Goal: Task Accomplishment & Management: Use online tool/utility

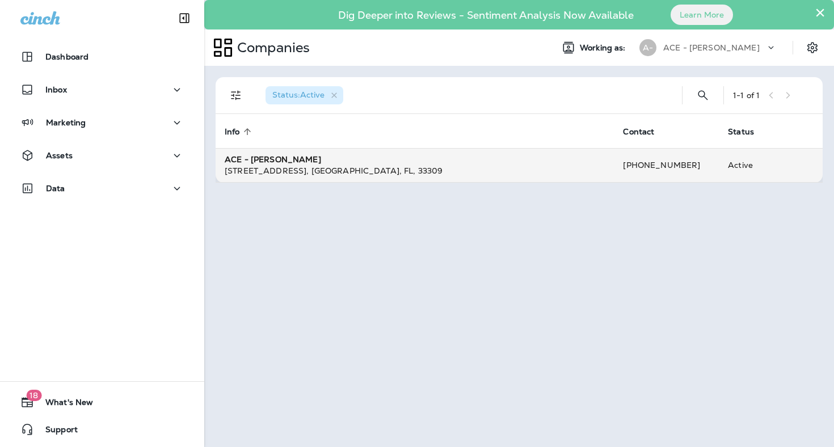
click at [325, 164] on td "ACE - Jiffy Lube [STREET_ADDRESS]" at bounding box center [415, 165] width 398 height 34
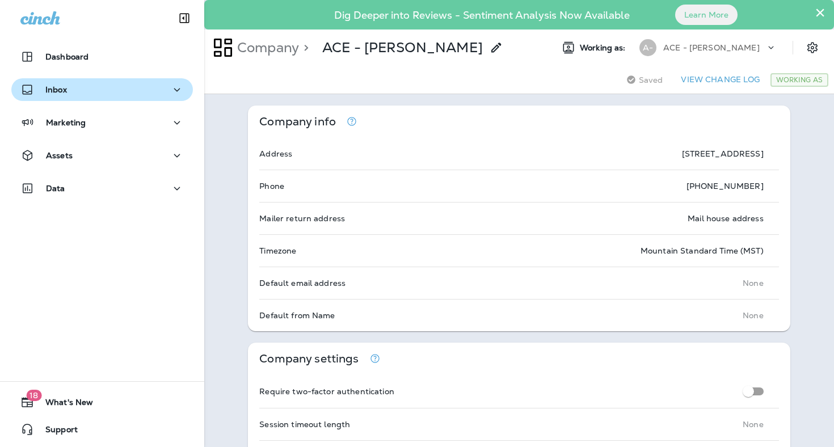
click at [158, 88] on div "Inbox" at bounding box center [101, 90] width 163 height 14
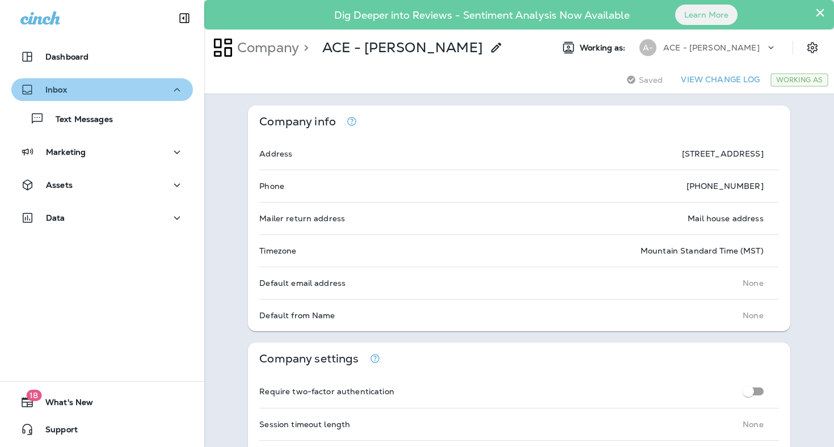
click at [144, 100] on button "Inbox" at bounding box center [102, 89] width 182 height 23
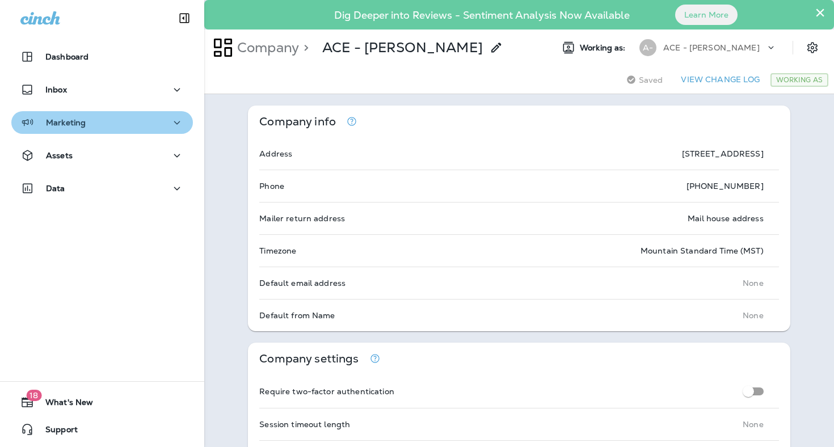
click at [135, 128] on div "Marketing" at bounding box center [101, 123] width 163 height 14
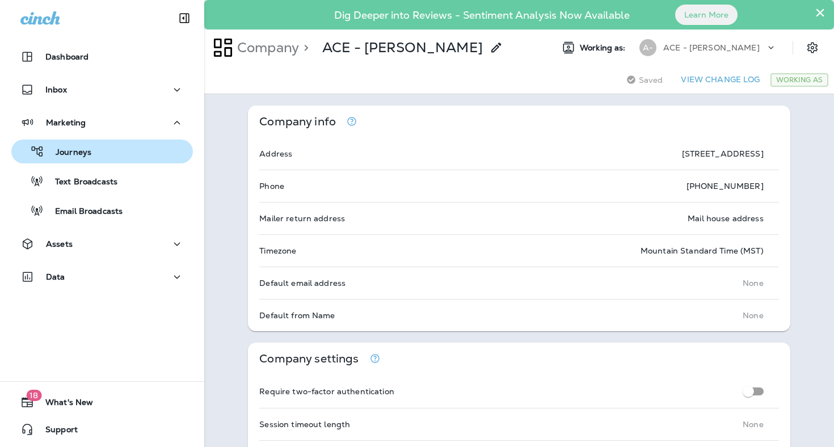
click at [132, 152] on div "Journeys" at bounding box center [102, 151] width 173 height 17
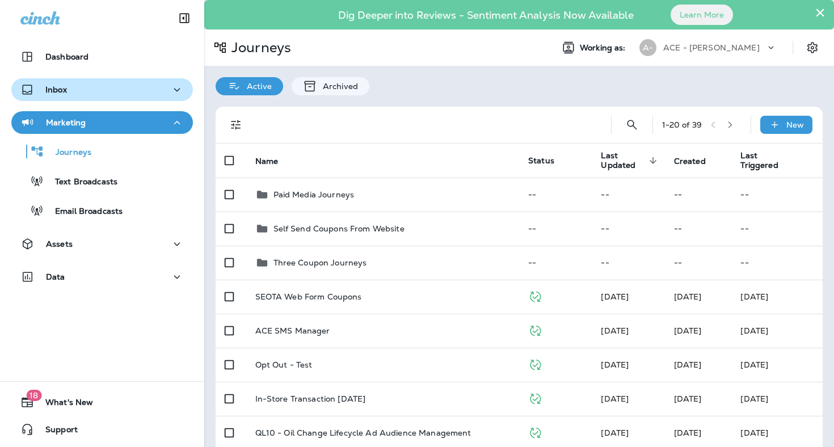
click at [127, 88] on div "Inbox" at bounding box center [101, 90] width 163 height 14
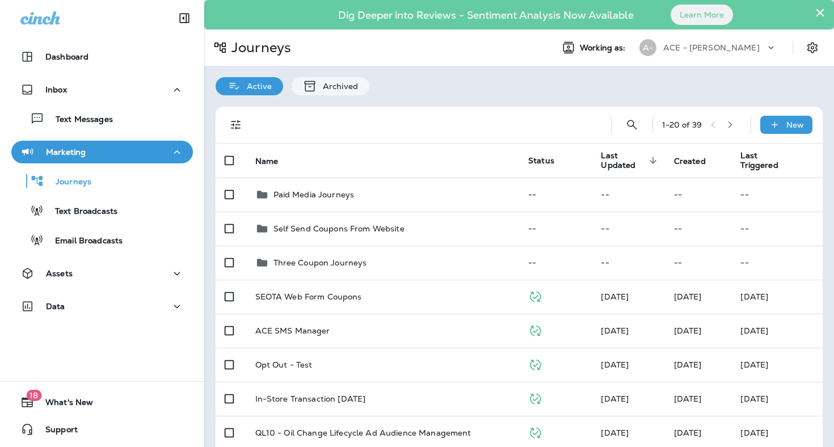
click at [129, 162] on button "Marketing" at bounding box center [102, 152] width 182 height 23
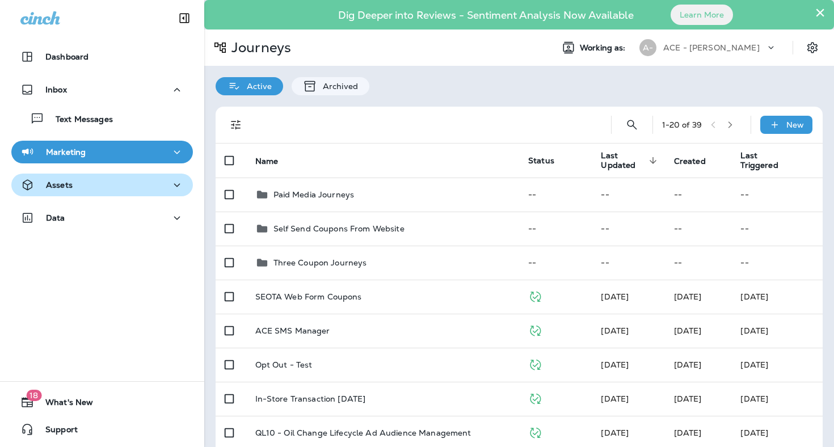
click at [125, 179] on div "Assets" at bounding box center [101, 185] width 163 height 14
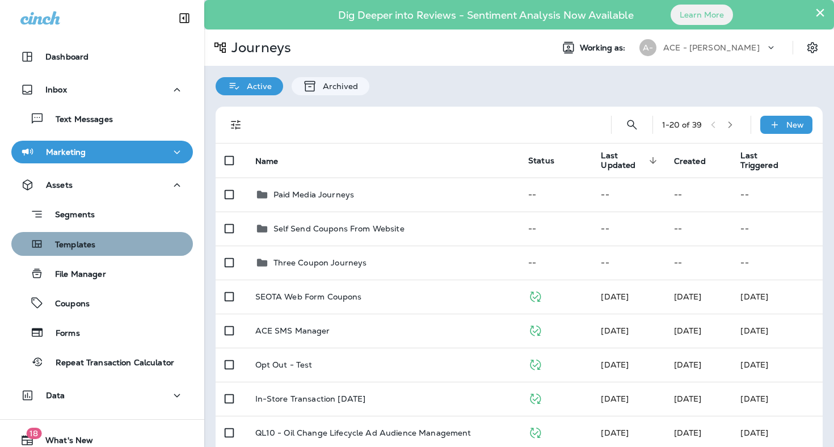
click at [120, 242] on div "Templates" at bounding box center [102, 244] width 173 height 17
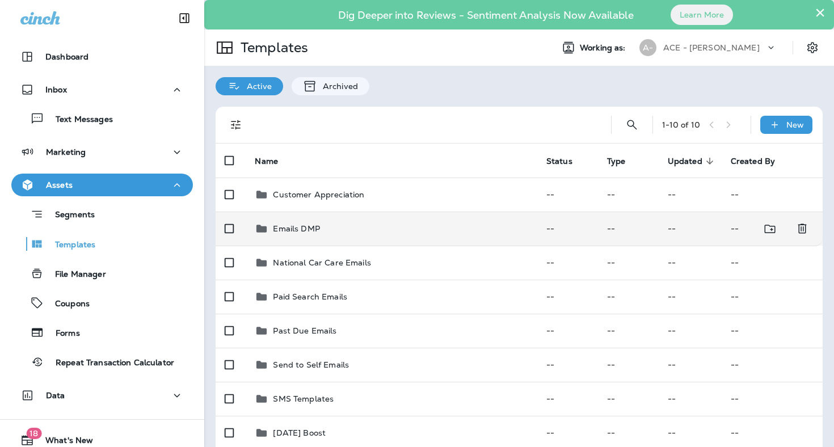
click at [301, 224] on p "Emails DMP" at bounding box center [296, 228] width 47 height 9
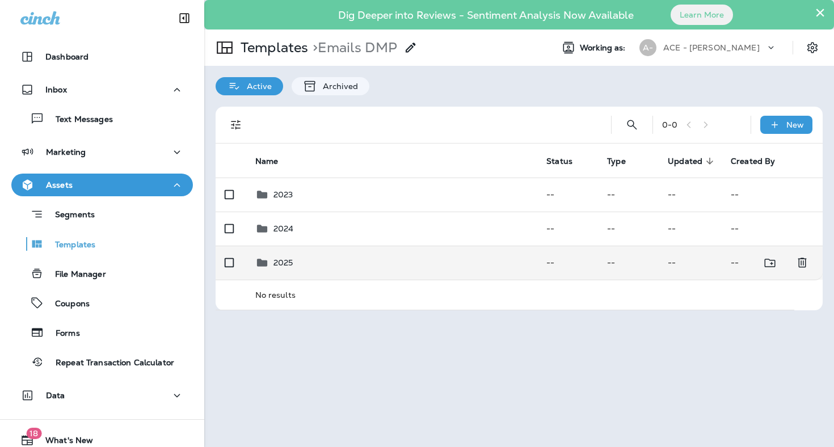
click at [323, 256] on div "2025" at bounding box center [392, 263] width 274 height 14
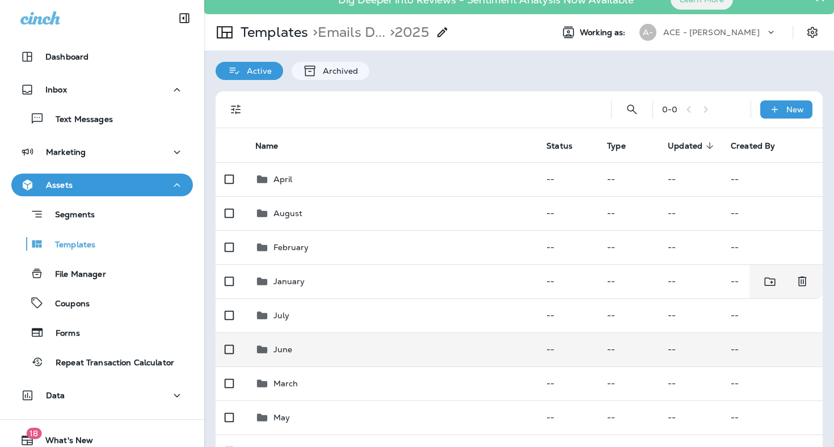
scroll to position [54, 0]
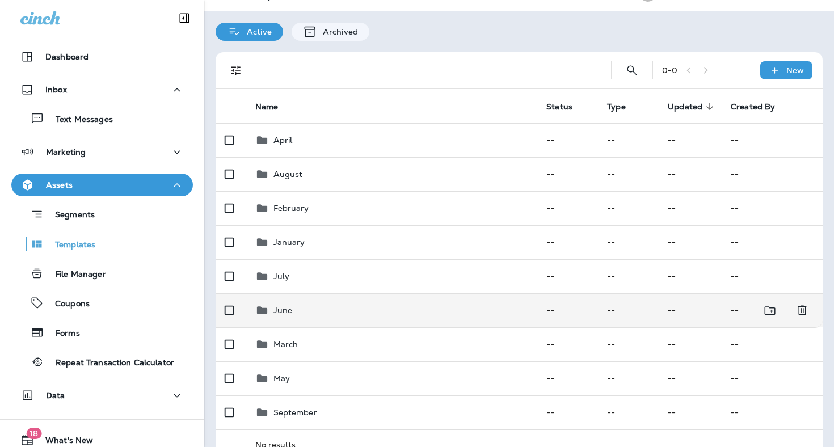
click at [321, 316] on td "June" at bounding box center [392, 310] width 292 height 34
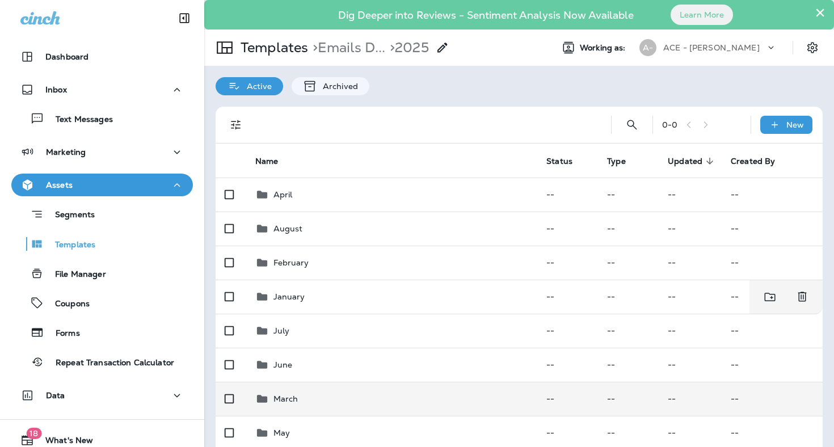
scroll to position [72, 0]
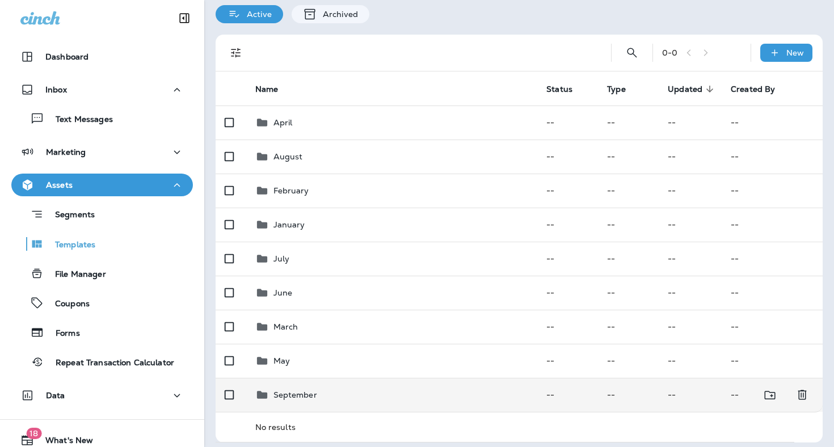
click at [355, 394] on div "September" at bounding box center [392, 395] width 274 height 14
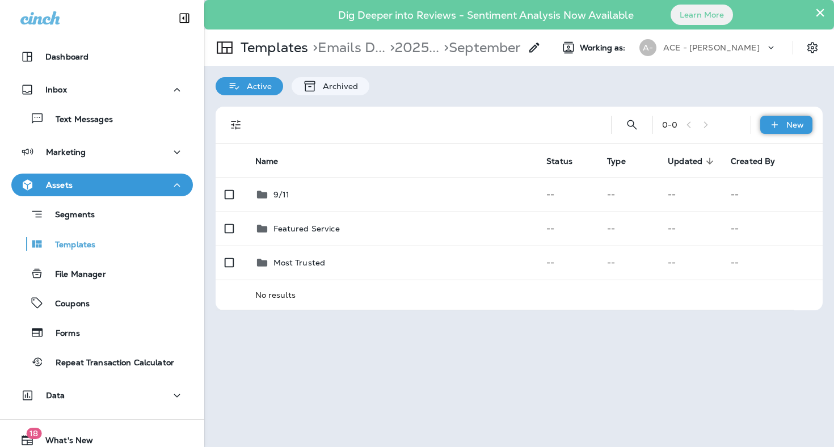
click at [786, 125] on div "New" at bounding box center [787, 125] width 52 height 18
click at [796, 172] on li "New Folder" at bounding box center [779, 181] width 96 height 27
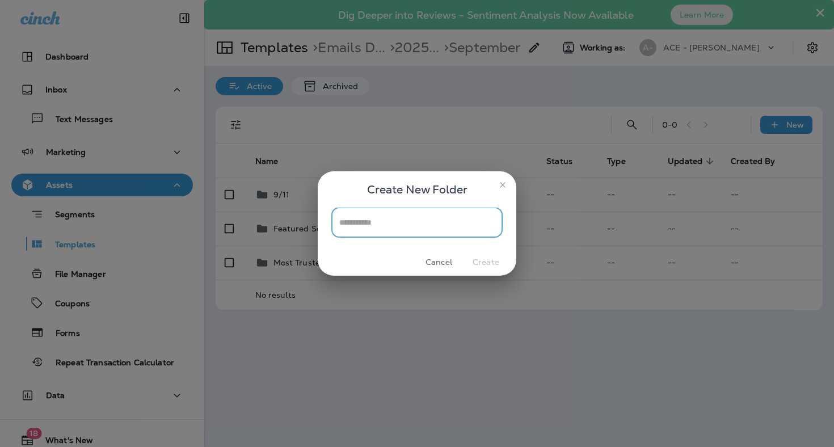
type input "*"
type input "**********"
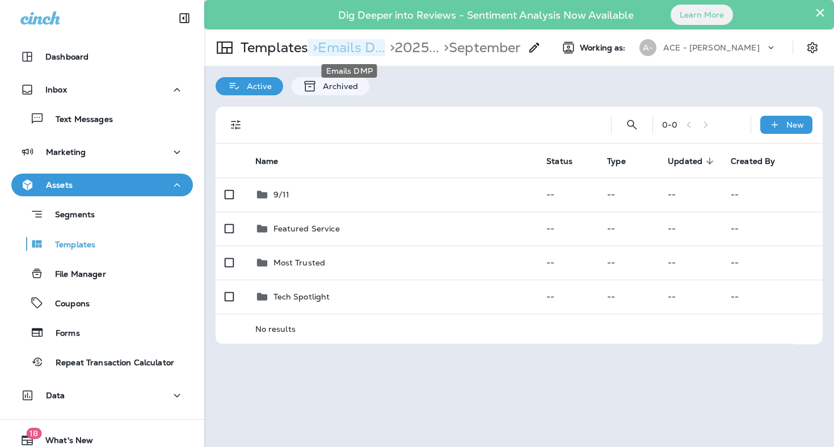
click at [349, 45] on p "> Emails D..." at bounding box center [346, 47] width 77 height 17
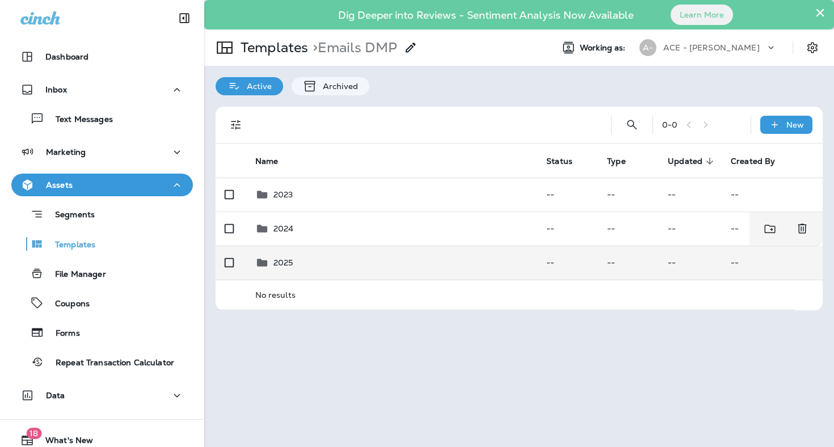
click at [317, 256] on div "2025" at bounding box center [392, 263] width 274 height 14
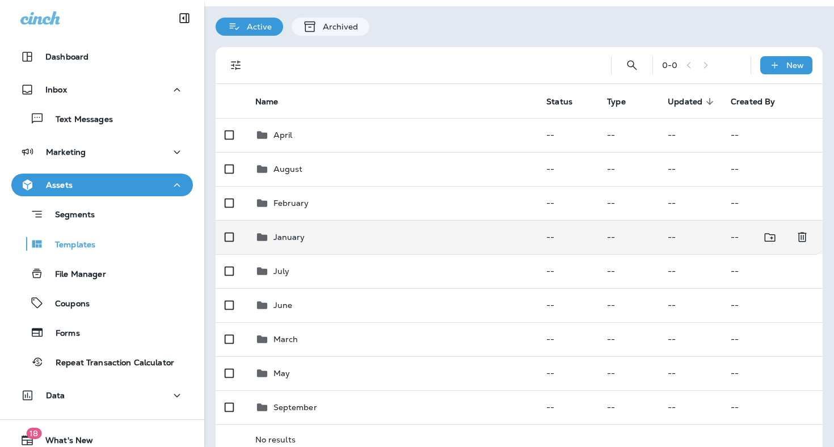
scroll to position [70, 0]
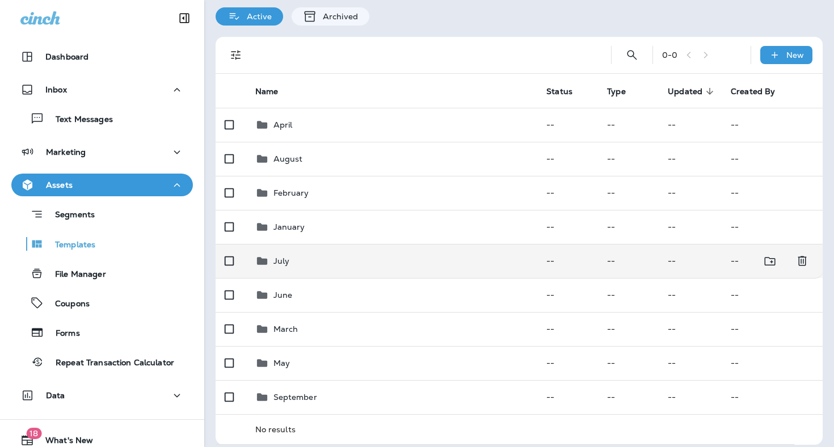
click at [318, 254] on div "July" at bounding box center [392, 261] width 274 height 14
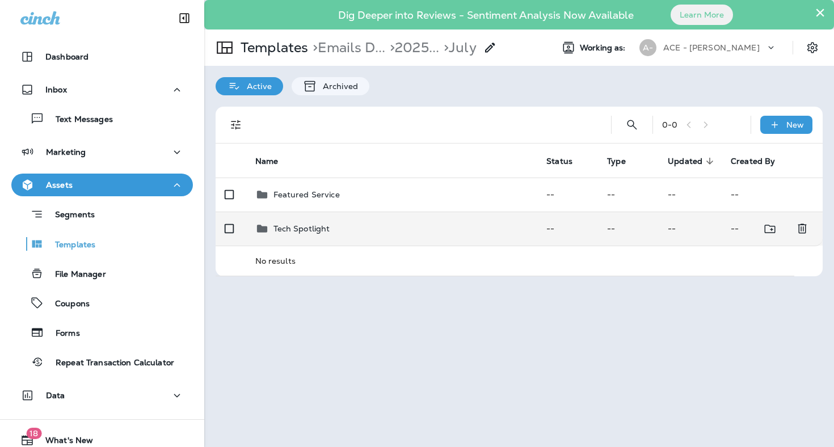
click at [381, 222] on div "Tech Spotlight" at bounding box center [392, 229] width 274 height 14
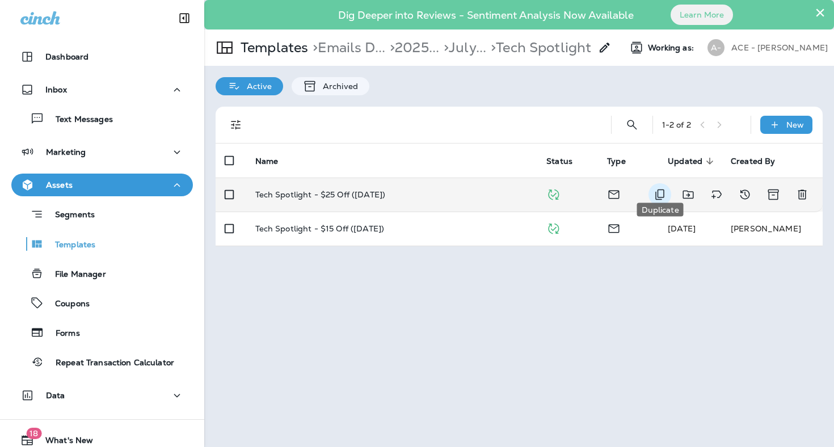
click at [663, 188] on icon "Duplicate" at bounding box center [660, 195] width 14 height 14
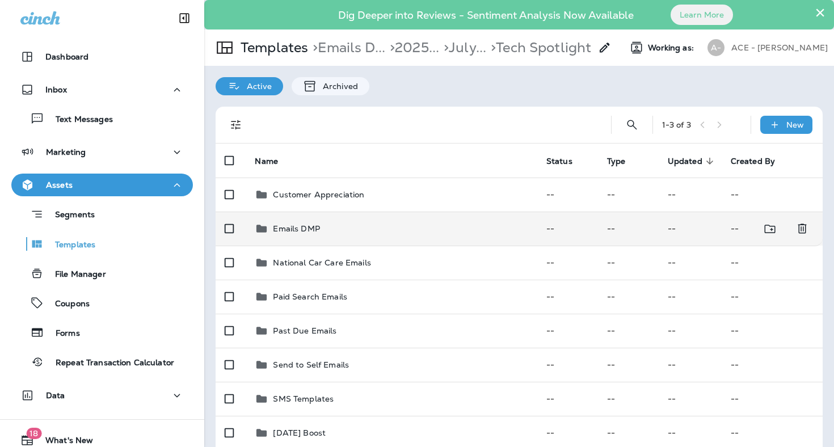
click at [404, 223] on div "Emails DMP" at bounding box center [391, 229] width 273 height 14
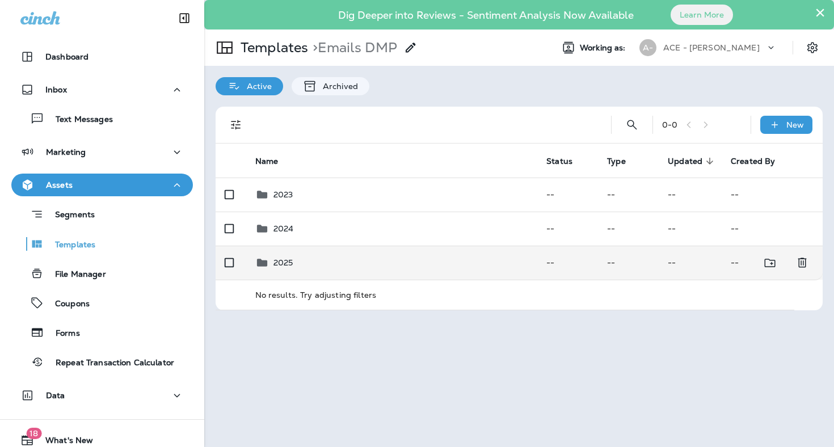
click at [385, 247] on td "2025" at bounding box center [392, 263] width 292 height 34
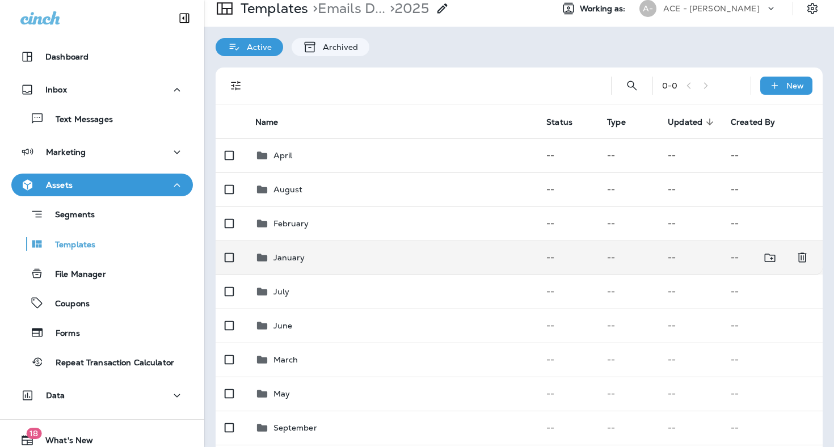
scroll to position [61, 0]
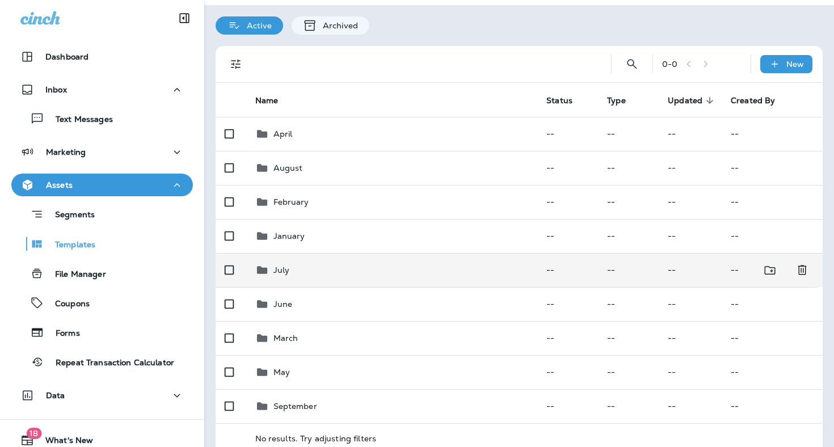
click at [333, 263] on div "July" at bounding box center [392, 270] width 274 height 14
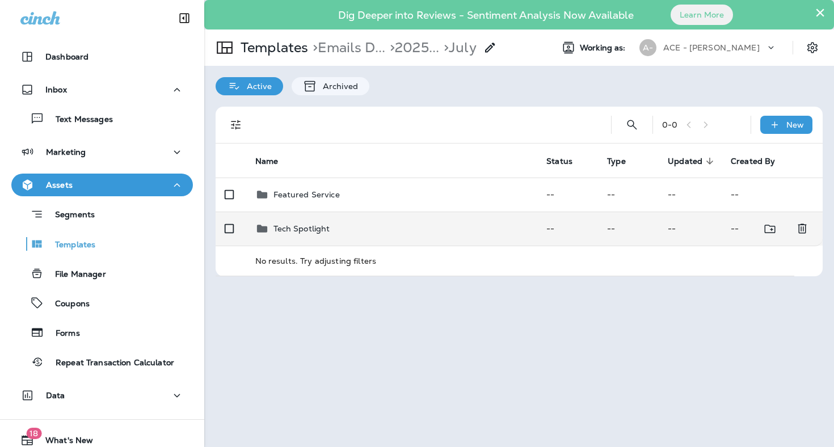
click at [380, 231] on td "Tech Spotlight" at bounding box center [392, 229] width 292 height 34
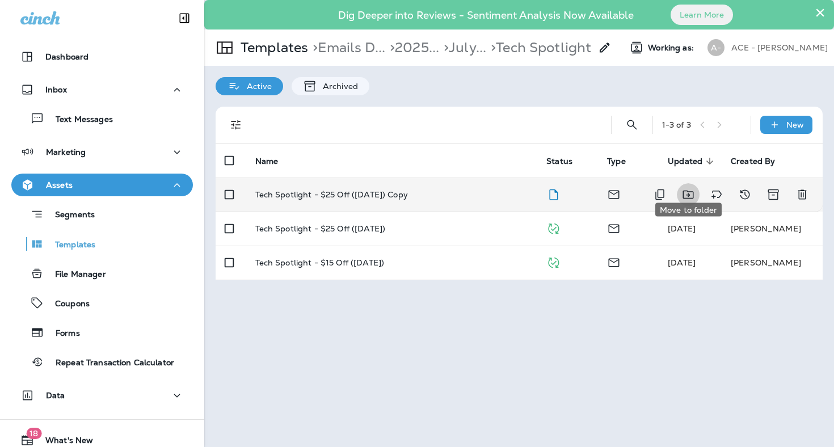
click at [691, 188] on icon "Move to folder" at bounding box center [689, 195] width 14 height 14
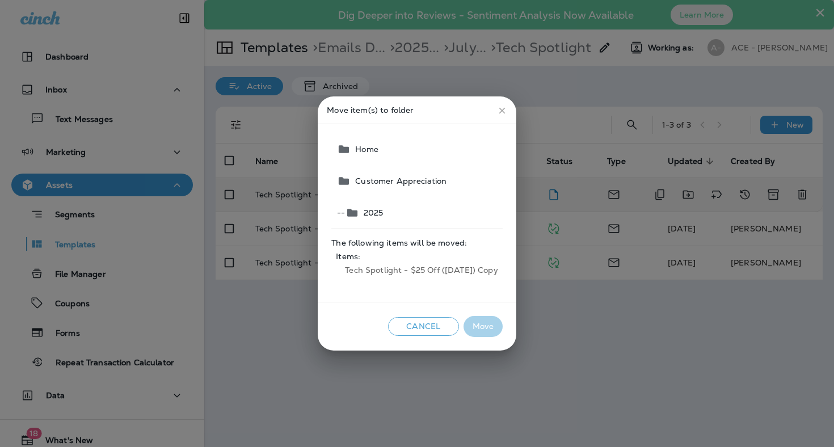
click at [441, 212] on button "-- 2025" at bounding box center [418, 213] width 170 height 32
click at [484, 331] on button "Move" at bounding box center [483, 326] width 39 height 21
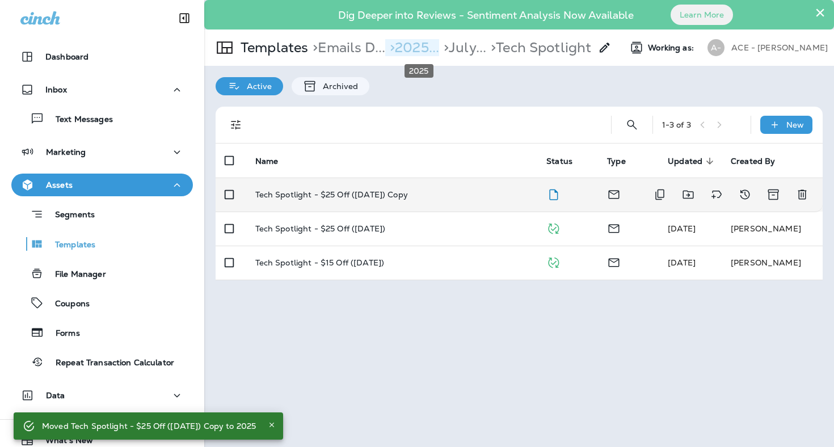
click at [426, 52] on p "> 2025..." at bounding box center [412, 47] width 54 height 17
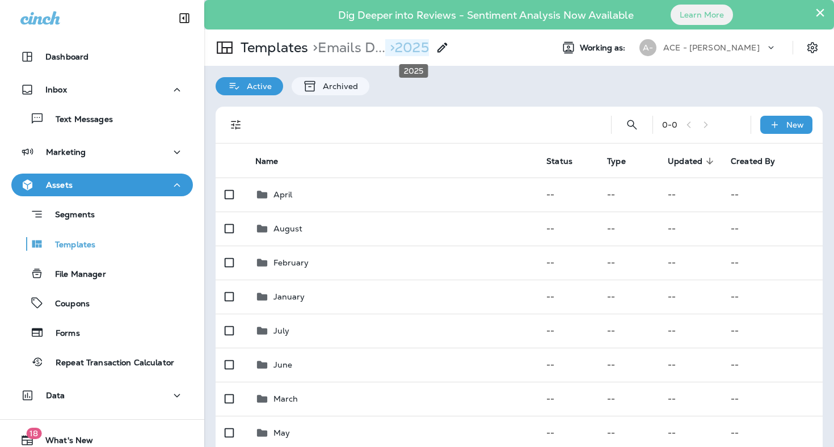
click at [415, 47] on p "> 2025" at bounding box center [407, 47] width 44 height 17
click at [367, 45] on p "> Emails D..." at bounding box center [346, 47] width 77 height 17
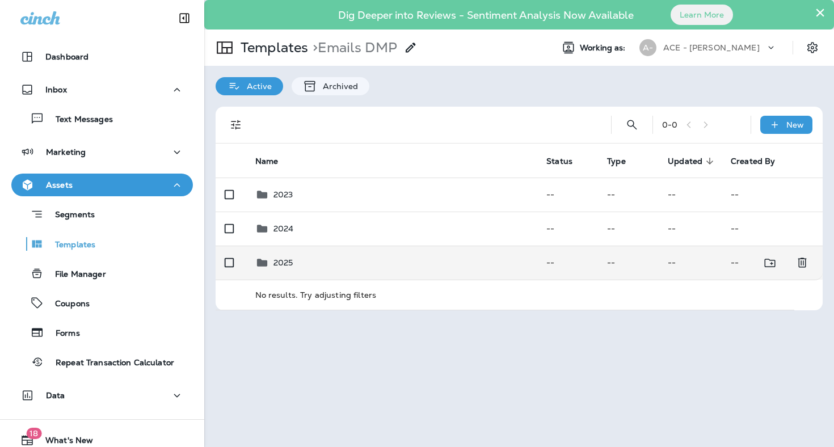
click at [360, 256] on div "2025" at bounding box center [392, 263] width 274 height 14
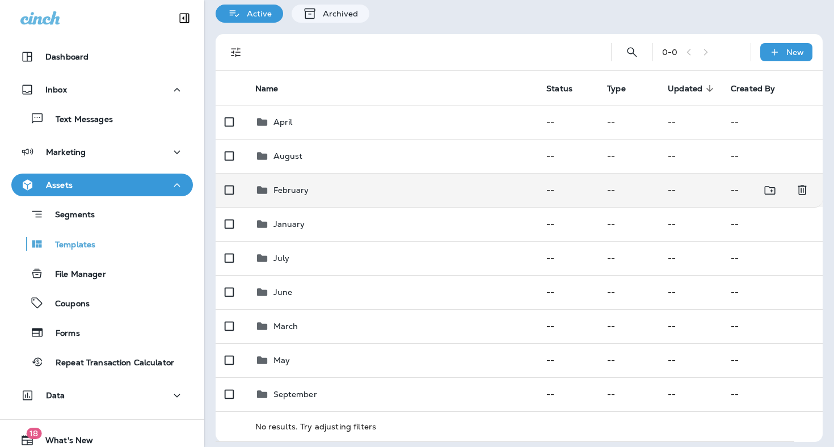
scroll to position [72, 0]
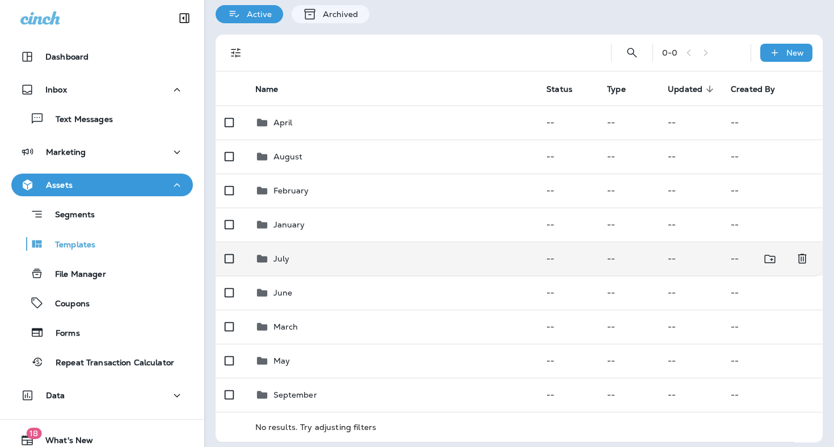
click at [380, 259] on td "July" at bounding box center [392, 259] width 292 height 34
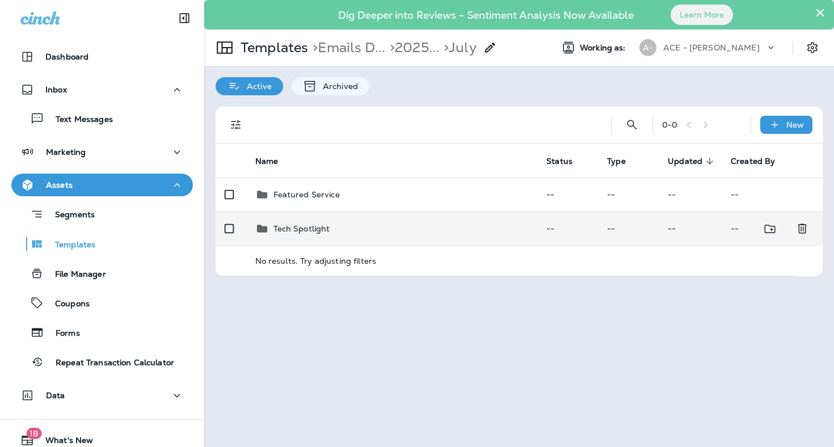
click at [404, 227] on div "Tech Spotlight" at bounding box center [392, 229] width 274 height 14
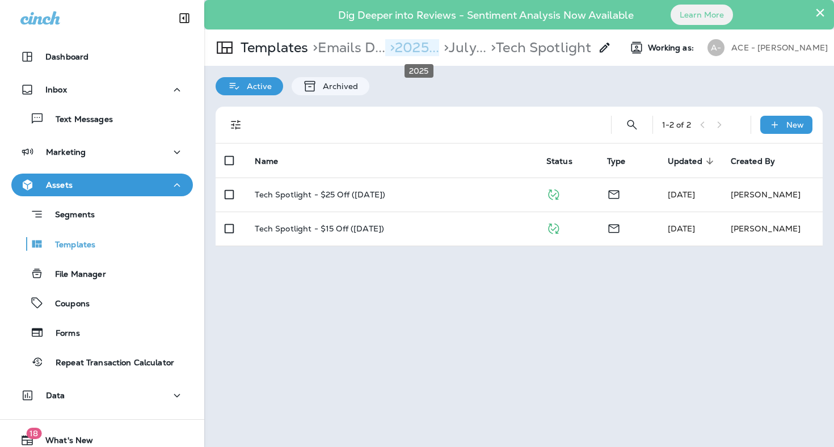
click at [429, 47] on p "> 2025..." at bounding box center [412, 47] width 54 height 17
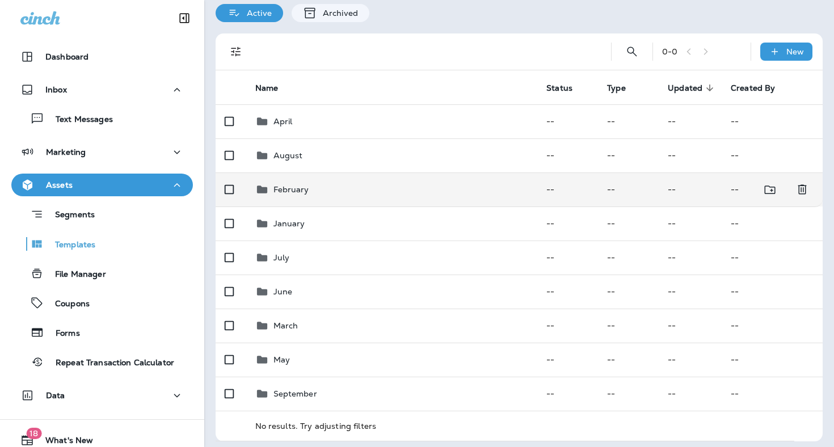
scroll to position [72, 0]
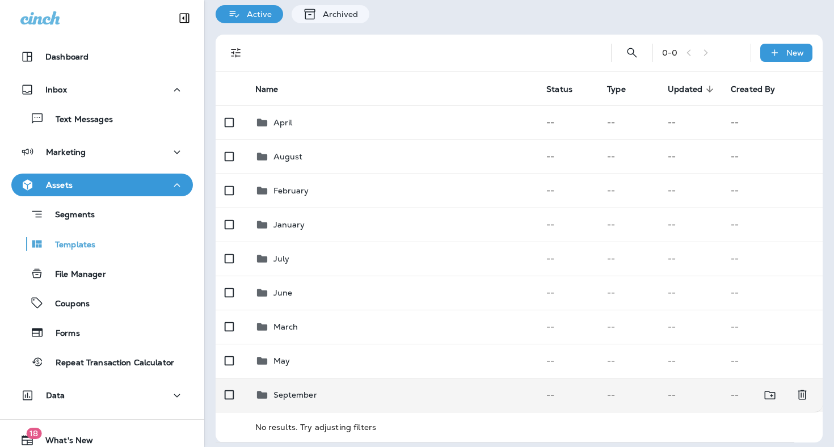
click at [376, 395] on div "September" at bounding box center [392, 395] width 274 height 14
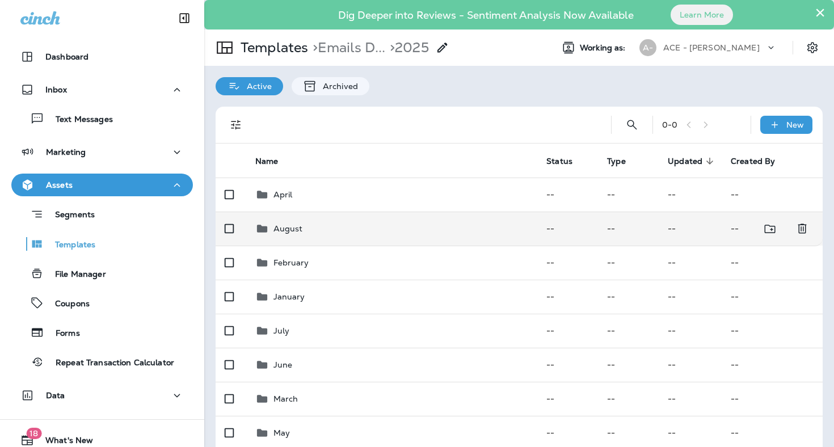
click at [303, 224] on div "August" at bounding box center [392, 229] width 274 height 14
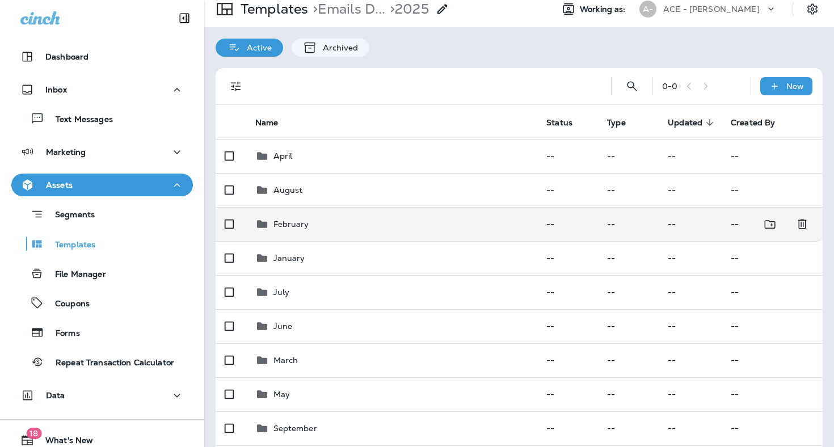
scroll to position [39, 0]
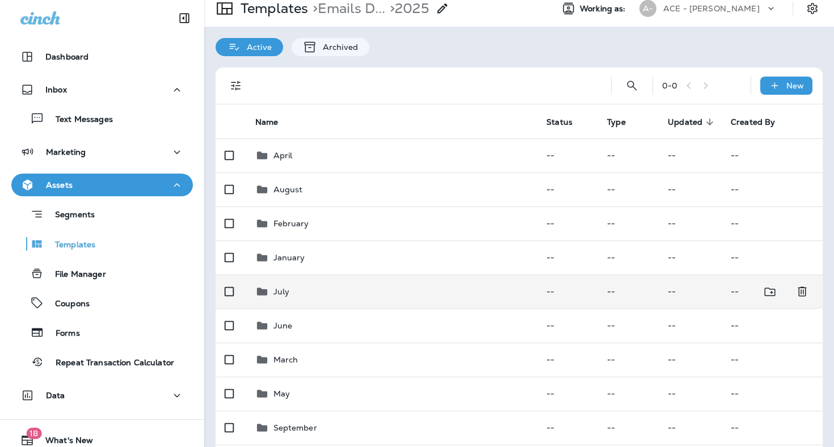
click at [320, 289] on div "July" at bounding box center [392, 292] width 274 height 14
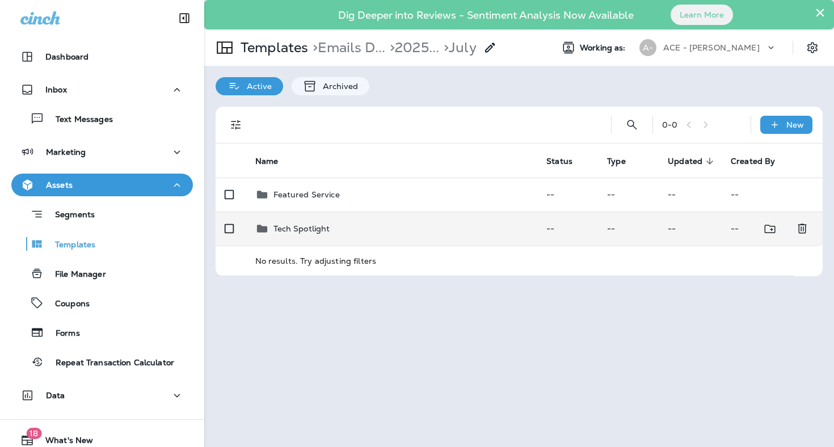
click at [360, 226] on div "Tech Spotlight" at bounding box center [392, 229] width 274 height 14
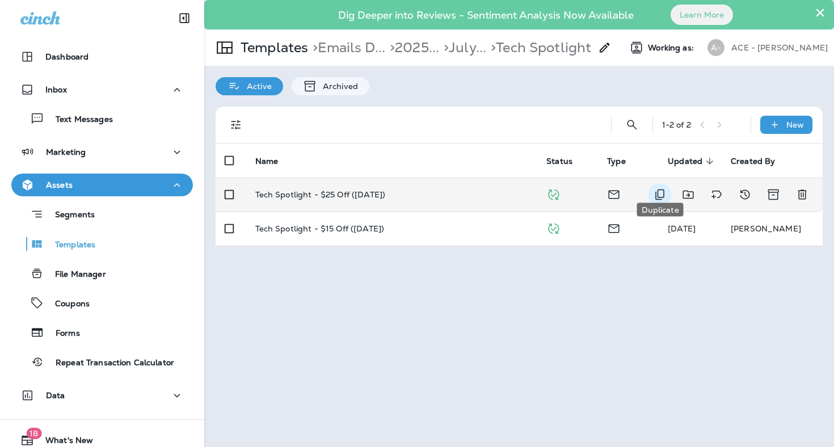
click at [659, 190] on icon "Duplicate" at bounding box center [660, 195] width 14 height 14
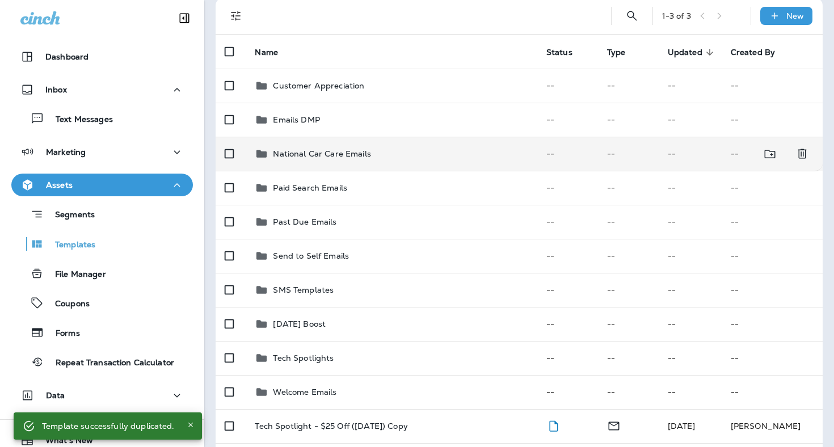
scroll to position [138, 0]
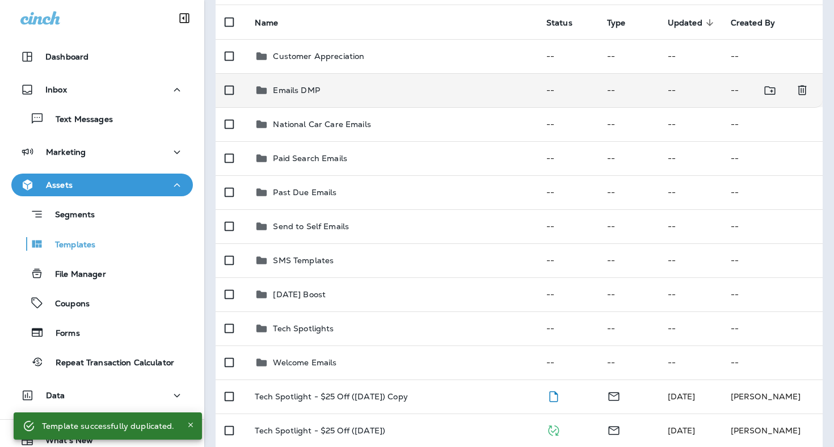
click at [392, 90] on td "Emails DMP" at bounding box center [391, 90] width 291 height 34
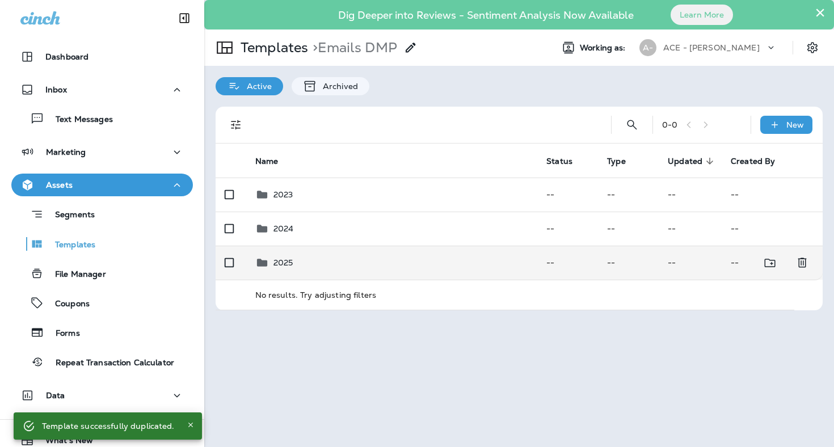
click at [343, 262] on div "2025" at bounding box center [392, 263] width 274 height 14
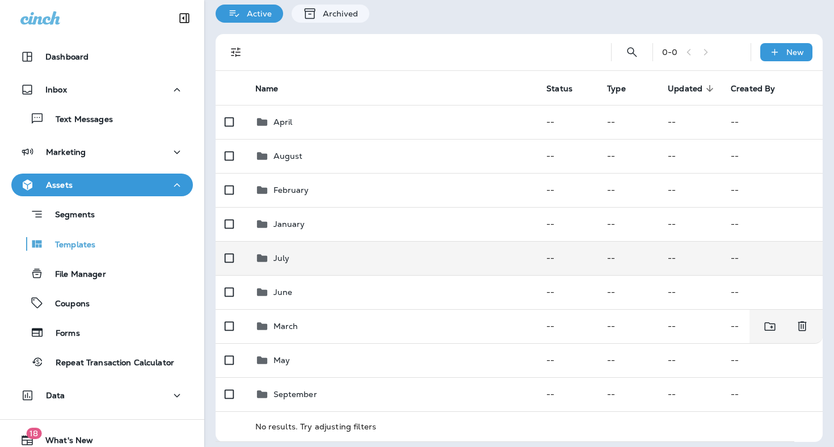
scroll to position [72, 0]
click at [333, 252] on div "July" at bounding box center [392, 259] width 274 height 14
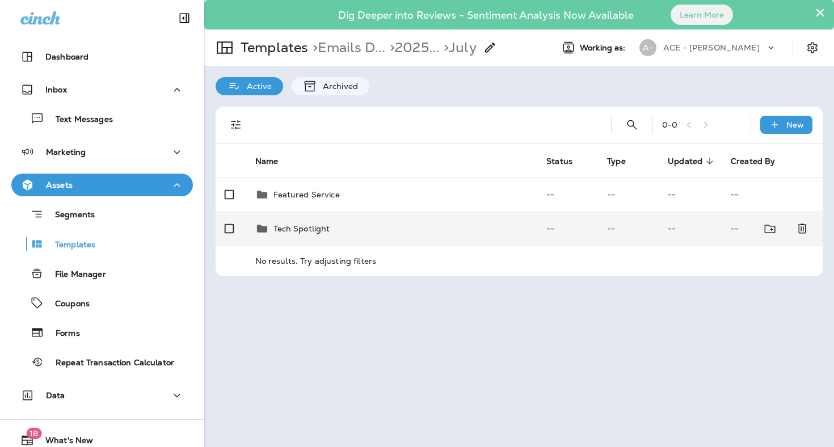
click at [325, 232] on td "Tech Spotlight" at bounding box center [392, 229] width 292 height 34
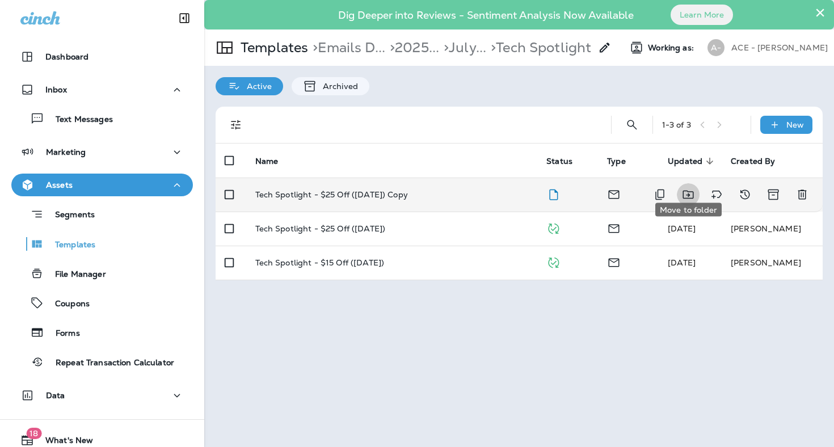
click at [686, 188] on icon "Move to folder" at bounding box center [689, 195] width 14 height 14
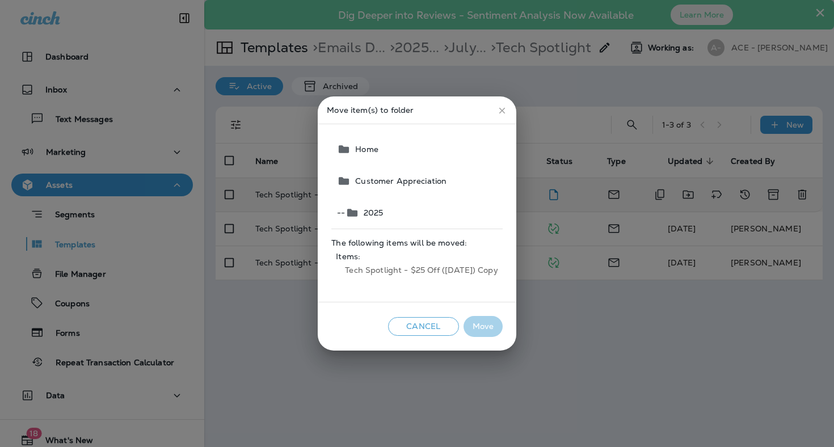
click at [415, 216] on button "-- 2025" at bounding box center [418, 213] width 170 height 32
click at [486, 329] on button "Move" at bounding box center [483, 326] width 39 height 21
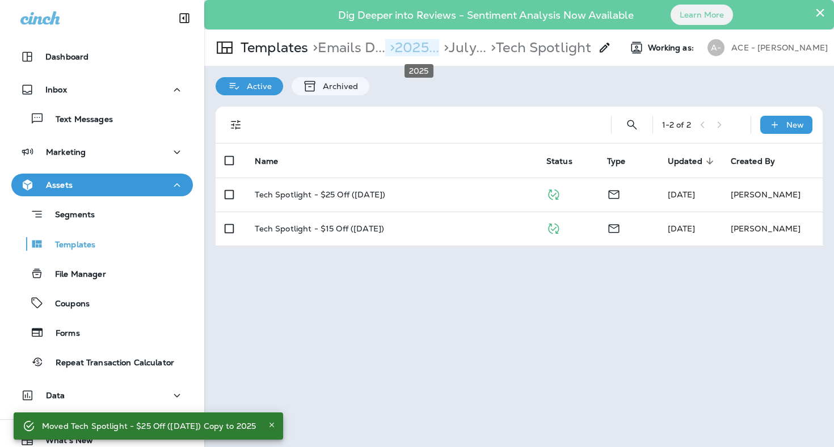
click at [413, 48] on p "> 2025..." at bounding box center [412, 47] width 54 height 17
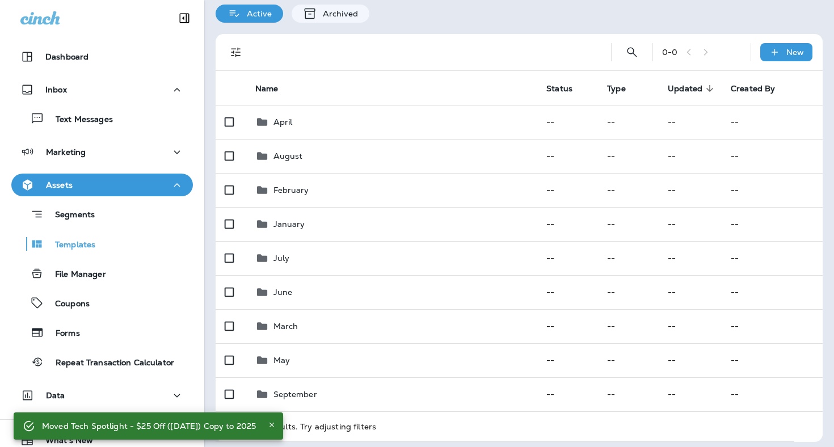
scroll to position [72, 0]
click at [194, 425] on div "Moved Tech Spotlight - $25 Off ([DATE]) Copy to 2025" at bounding box center [149, 426] width 214 height 20
click at [116, 422] on div "Moved Tech Spotlight - $25 Off ([DATE]) Copy to 2025" at bounding box center [149, 426] width 214 height 20
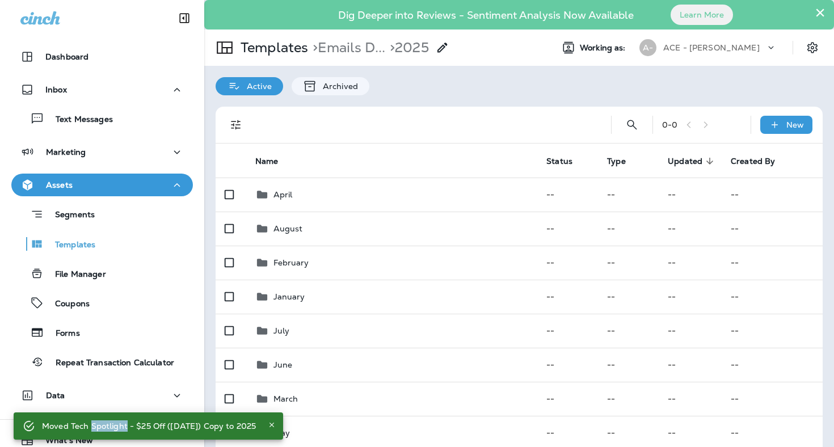
scroll to position [0, 0]
click at [229, 427] on div "Moved Tech Spotlight - $25 Off ([DATE]) Copy to 2025" at bounding box center [149, 426] width 214 height 20
copy div "Moved Tech Spotlight - $25 Off ([DATE]) Copy to 2025"
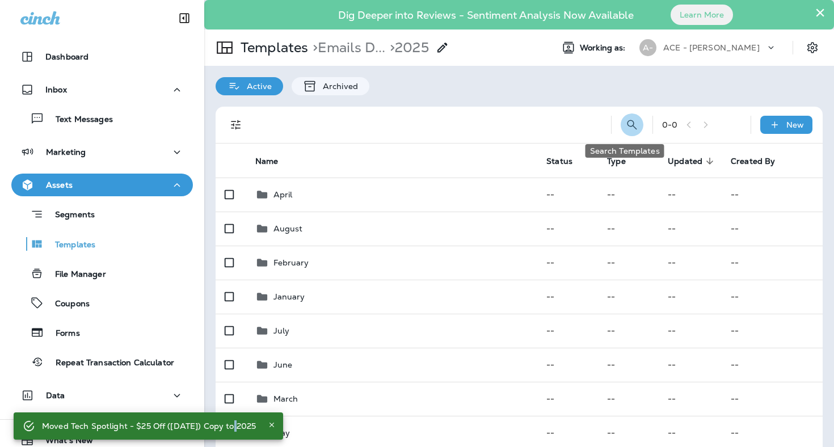
click at [625, 129] on icon "Search Templates" at bounding box center [632, 125] width 14 height 14
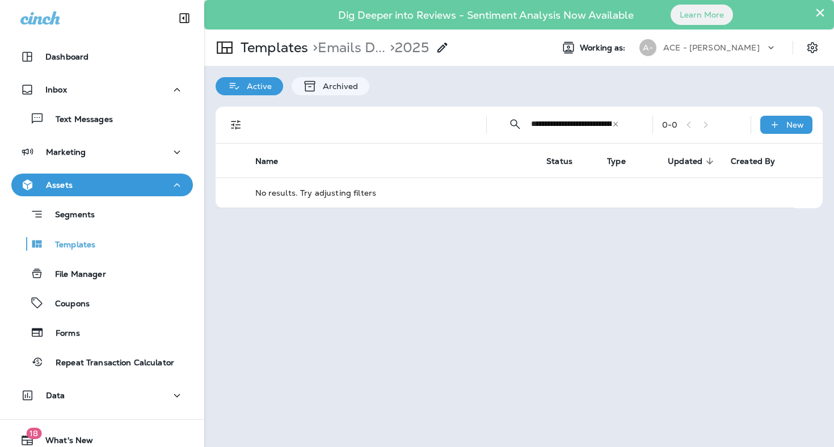
drag, startPoint x: 610, startPoint y: 121, endPoint x: 541, endPoint y: 123, distance: 68.7
click at [541, 123] on input "**********" at bounding box center [571, 124] width 81 height 30
type input "**********"
click at [615, 125] on icon at bounding box center [616, 124] width 8 height 8
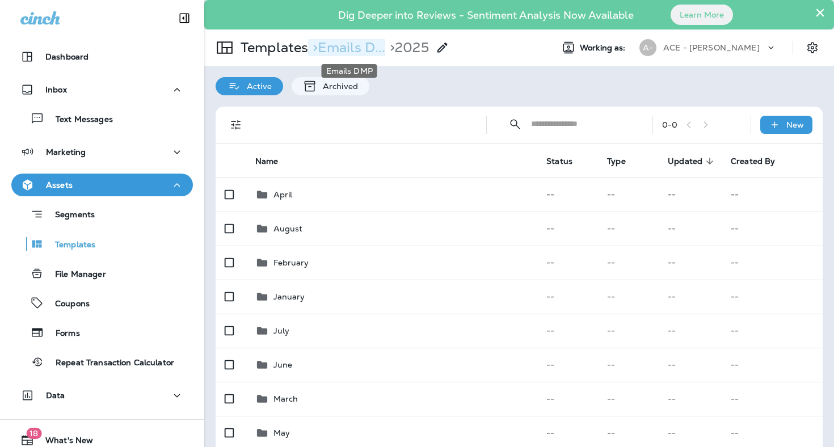
click at [337, 48] on p "> Emails D..." at bounding box center [346, 47] width 77 height 17
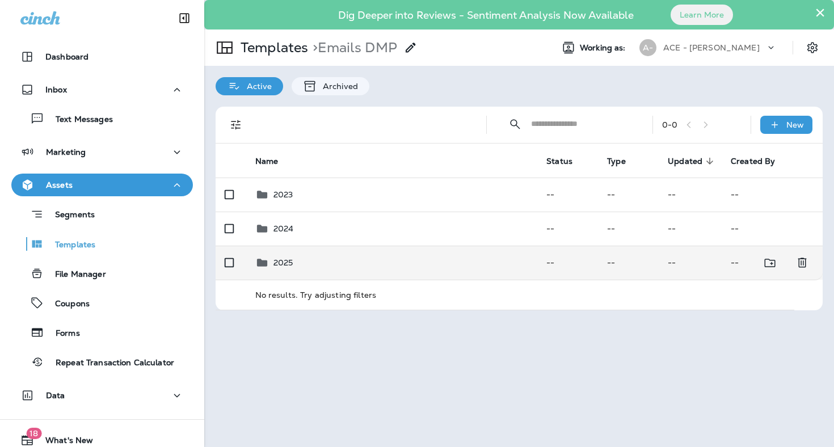
click at [358, 256] on div "2025" at bounding box center [392, 263] width 274 height 14
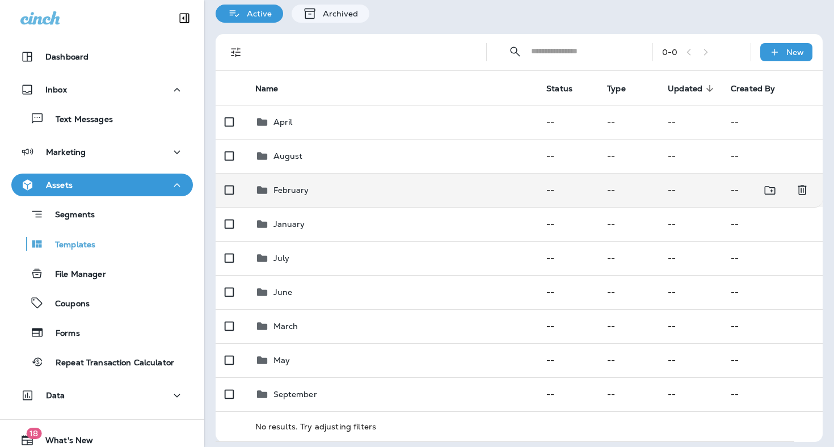
scroll to position [72, 0]
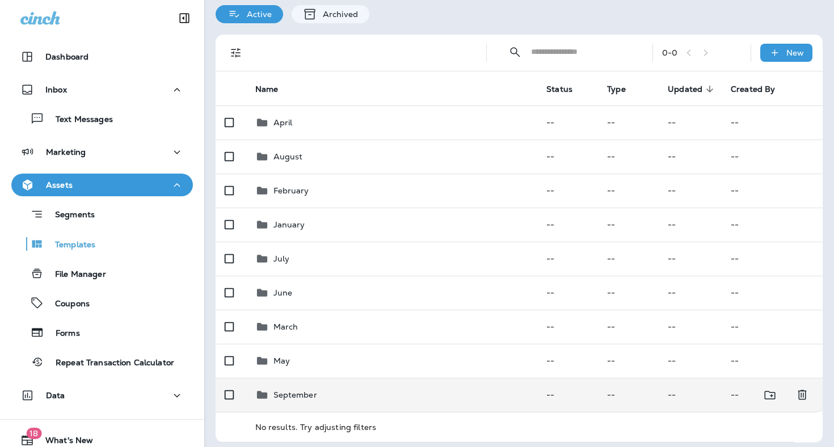
click at [365, 380] on td "September" at bounding box center [392, 395] width 292 height 34
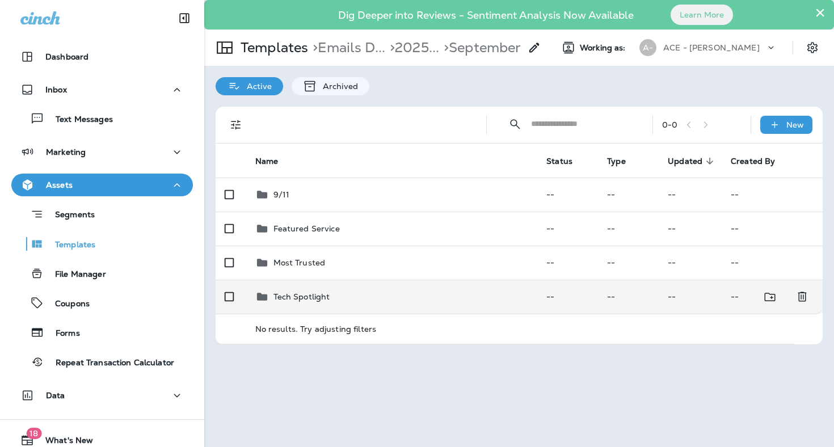
click at [350, 295] on div "Tech Spotlight" at bounding box center [392, 297] width 274 height 14
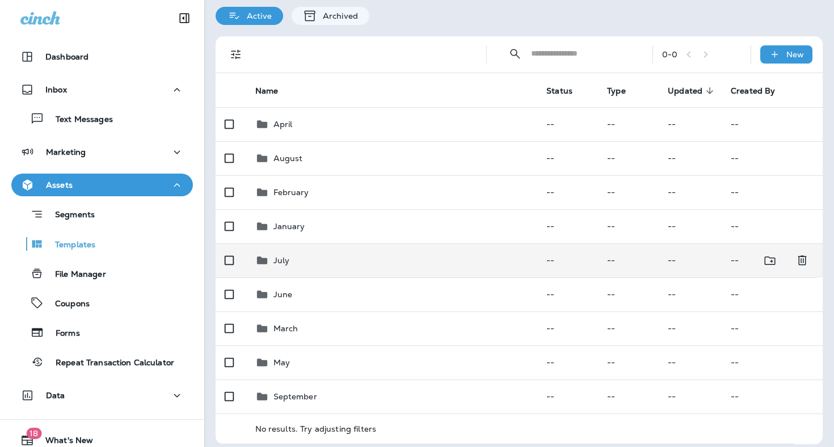
scroll to position [72, 0]
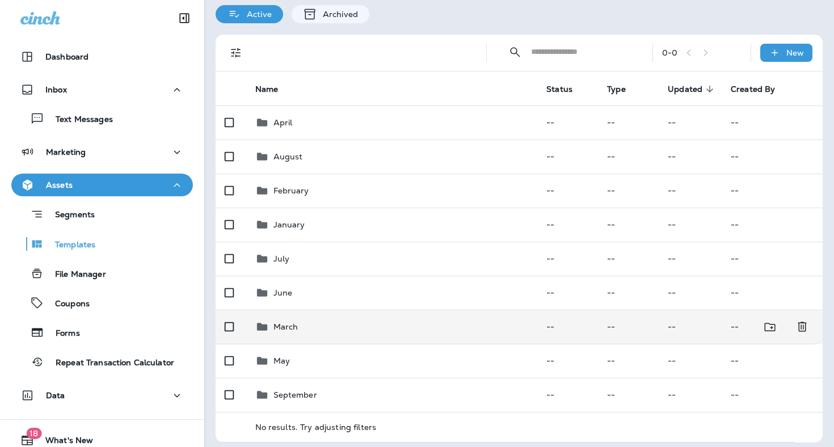
click at [339, 313] on td "March" at bounding box center [392, 327] width 292 height 34
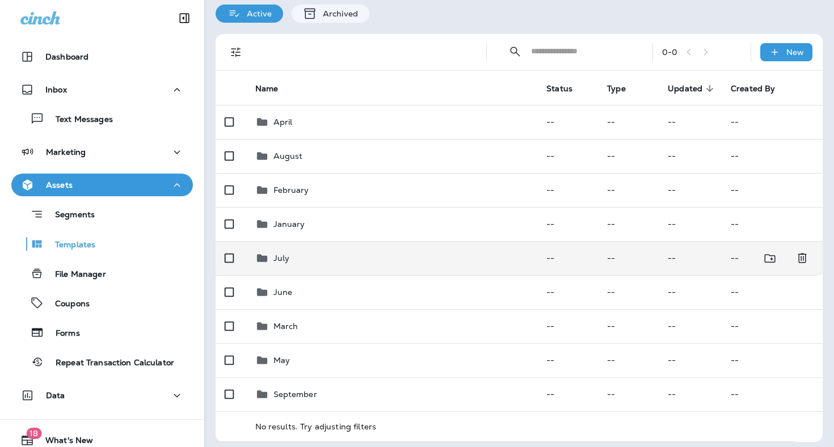
scroll to position [72, 0]
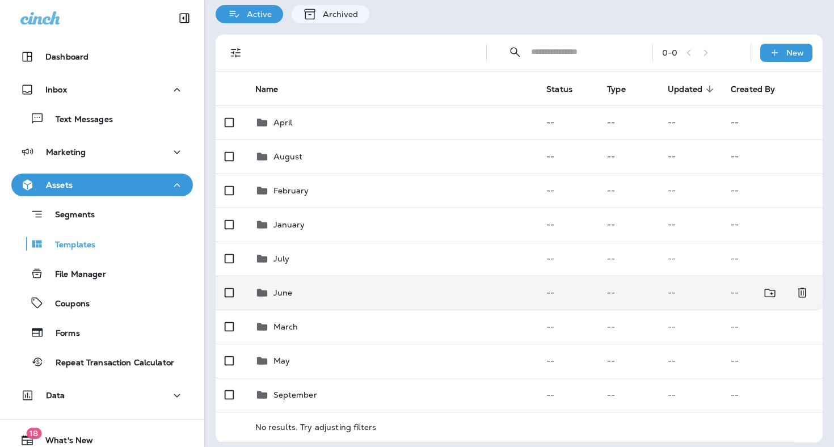
click at [318, 286] on div "June" at bounding box center [392, 293] width 274 height 14
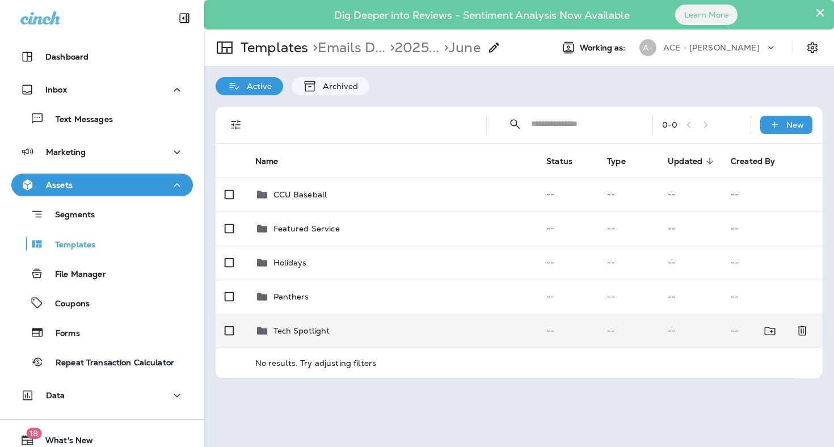
click at [337, 328] on div "Tech Spotlight" at bounding box center [392, 331] width 274 height 14
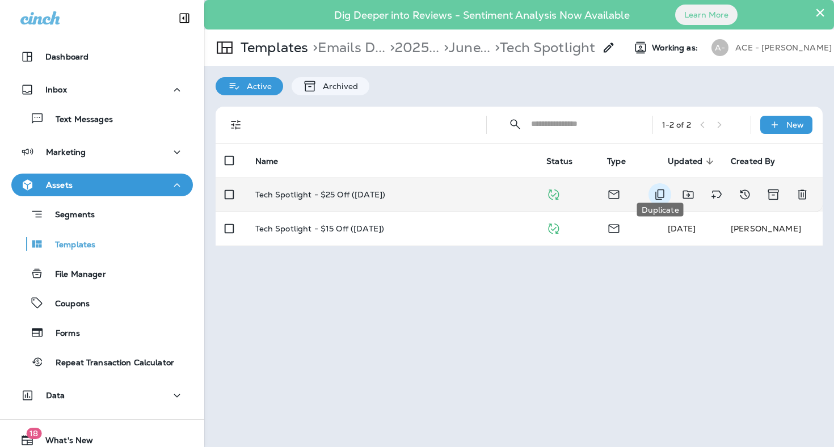
click at [661, 188] on icon "Duplicate" at bounding box center [660, 195] width 14 height 14
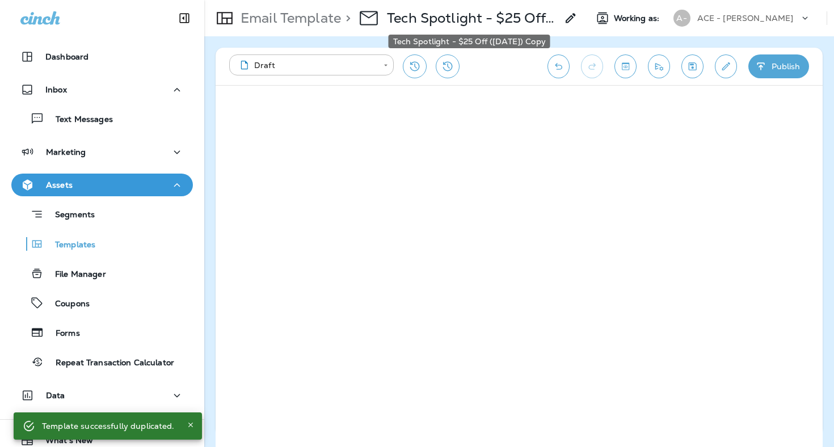
click at [446, 21] on p "Tech Spotlight - $25 Off ([DATE]) Copy" at bounding box center [472, 18] width 170 height 17
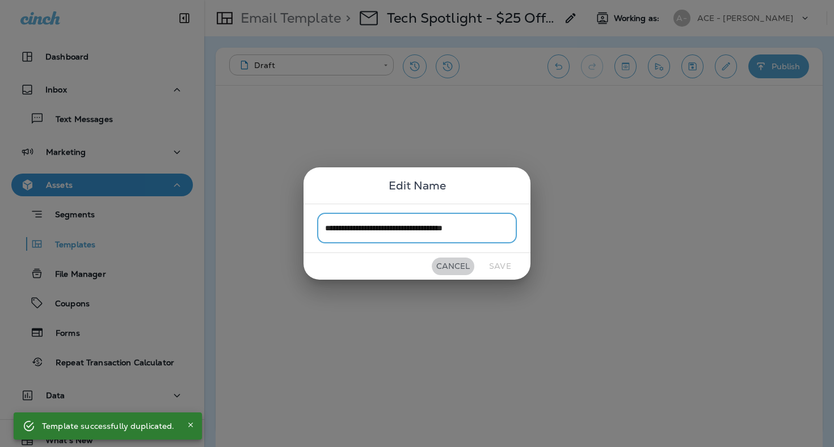
click at [454, 266] on button "Cancel" at bounding box center [453, 267] width 43 height 18
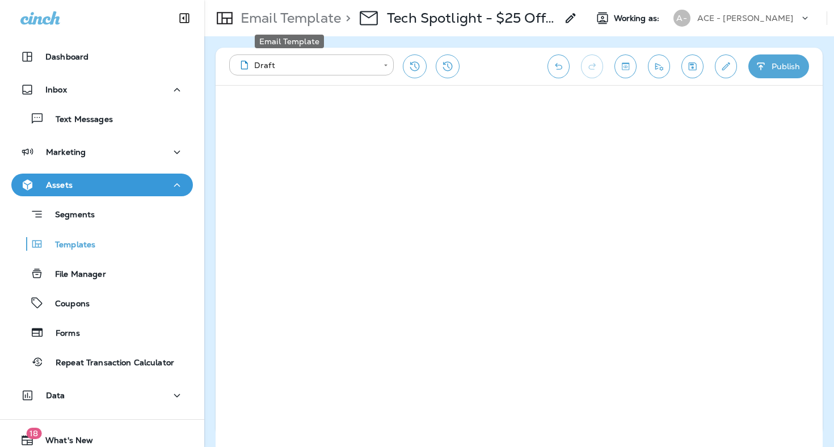
click at [332, 17] on p "Email Template" at bounding box center [288, 18] width 105 height 17
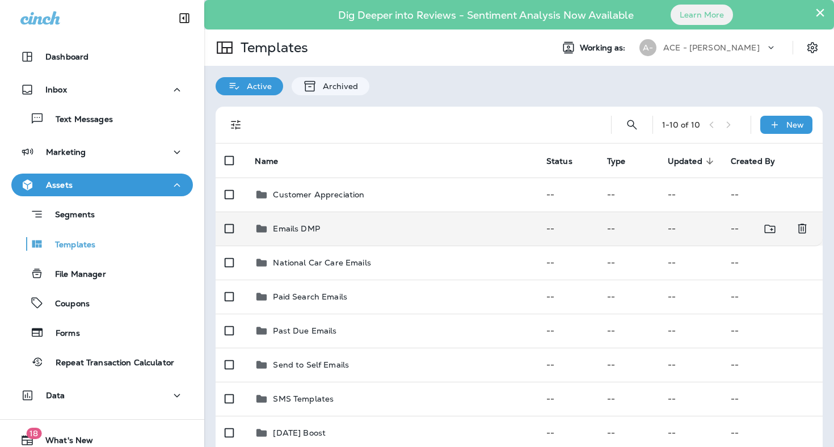
click at [400, 222] on div "Emails DMP" at bounding box center [391, 229] width 273 height 14
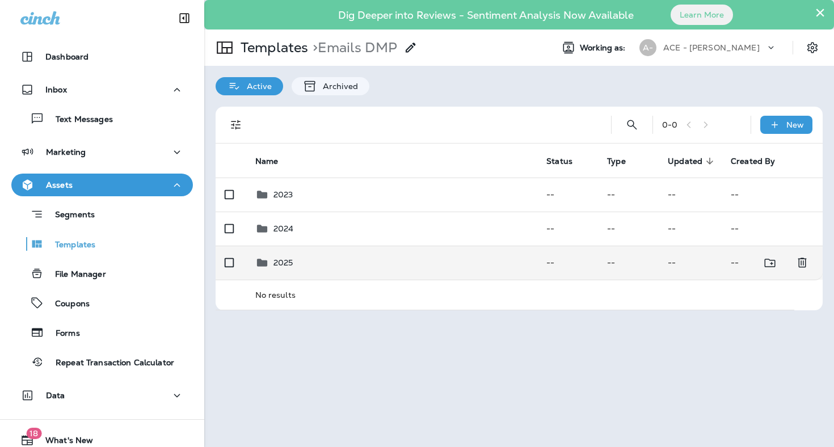
click at [396, 246] on td "2025" at bounding box center [392, 263] width 292 height 34
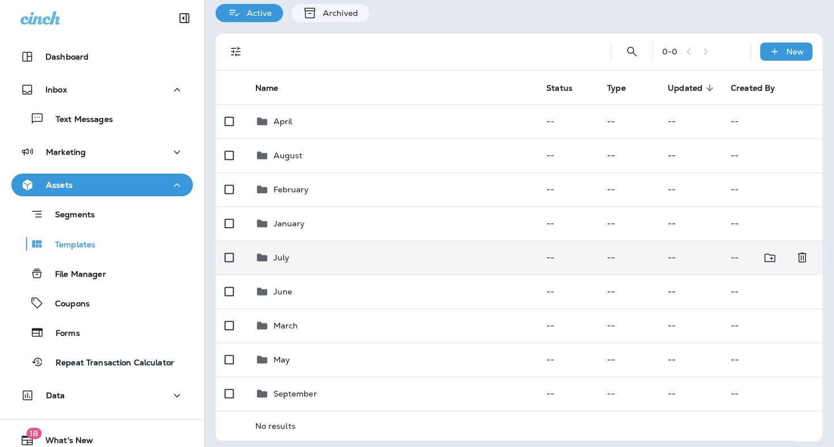
scroll to position [72, 0]
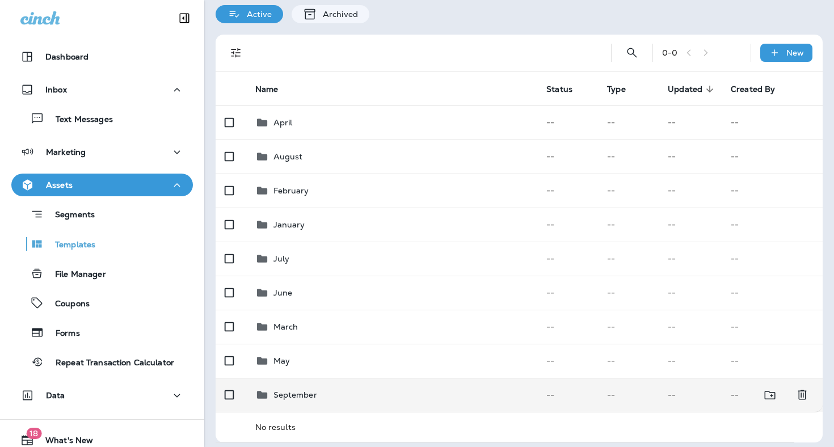
click at [358, 380] on td "September" at bounding box center [392, 395] width 292 height 34
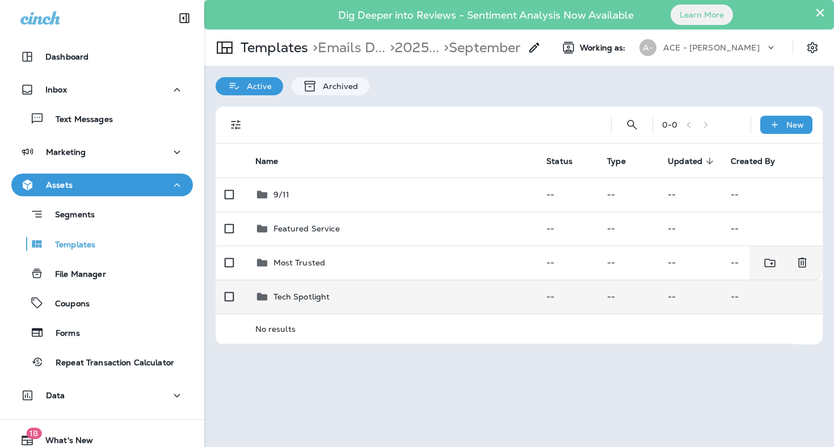
click at [384, 290] on div "Tech Spotlight" at bounding box center [392, 297] width 274 height 14
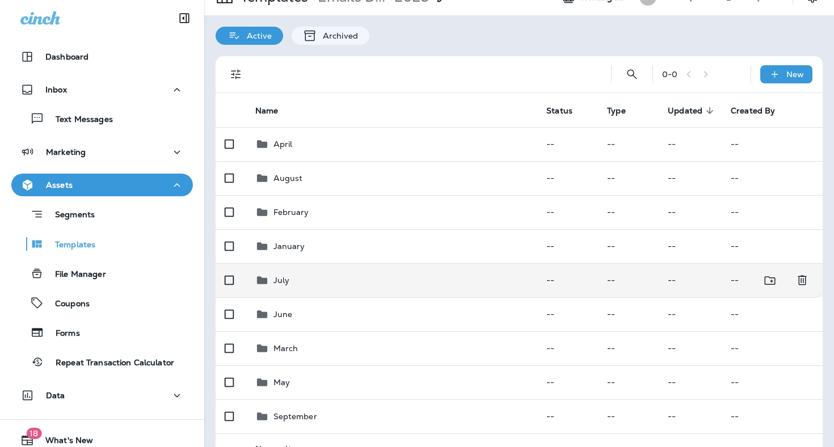
scroll to position [64, 0]
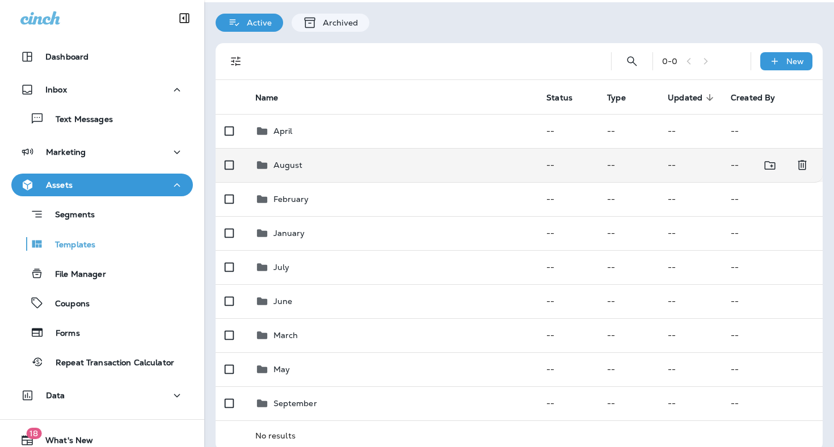
click at [312, 158] on div "August" at bounding box center [392, 165] width 274 height 14
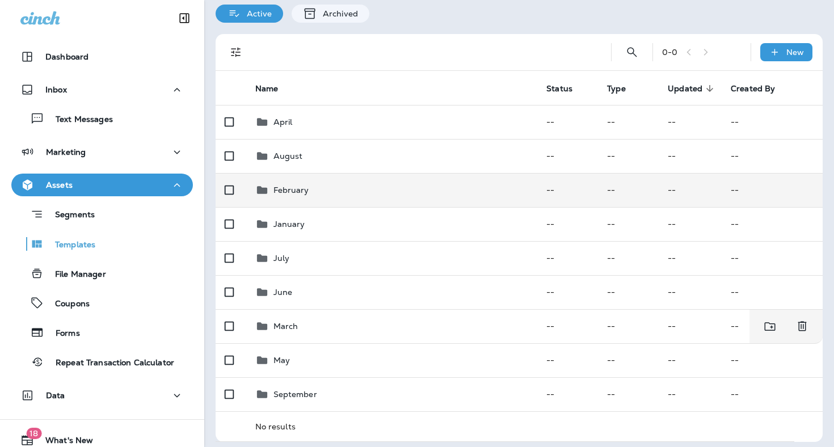
scroll to position [72, 0]
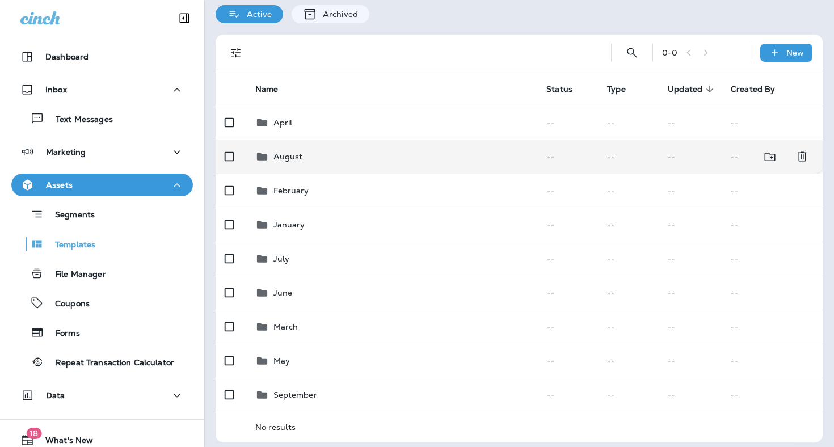
click at [284, 140] on td "August" at bounding box center [392, 157] width 292 height 34
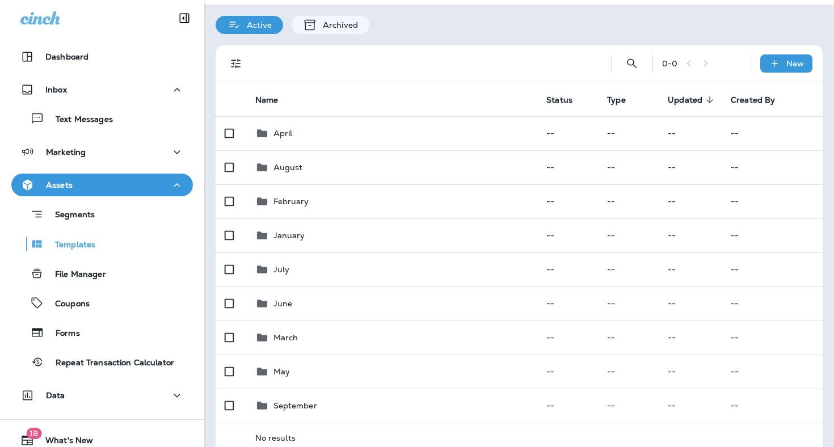
scroll to position [69, 0]
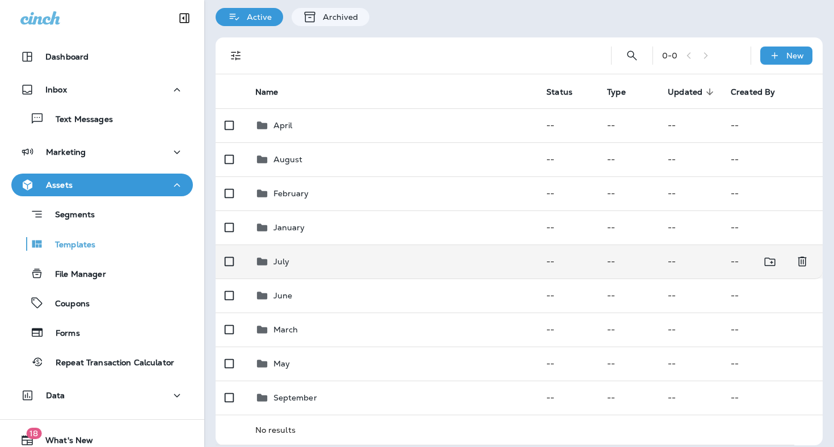
click at [362, 255] on div "July" at bounding box center [392, 262] width 274 height 14
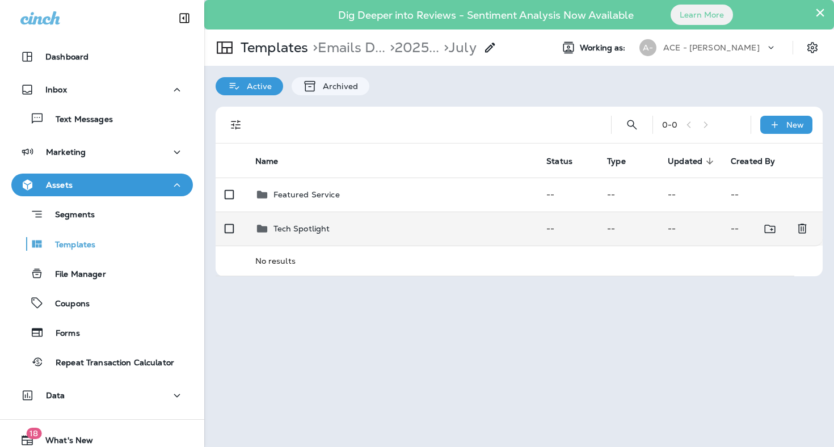
click at [339, 213] on td "Tech Spotlight" at bounding box center [392, 229] width 292 height 34
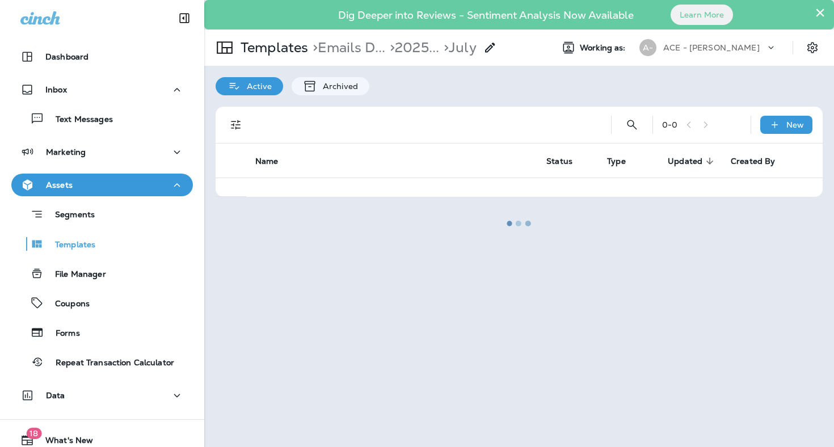
click at [339, 213] on div at bounding box center [519, 223] width 628 height 445
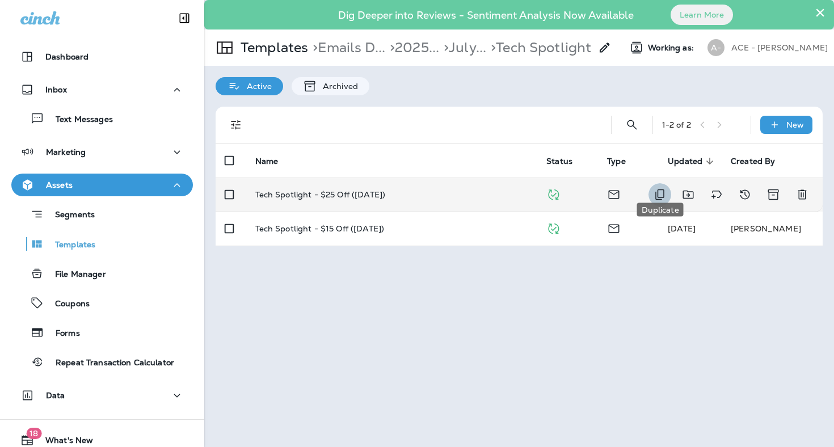
click at [664, 188] on icon "Duplicate" at bounding box center [660, 195] width 14 height 14
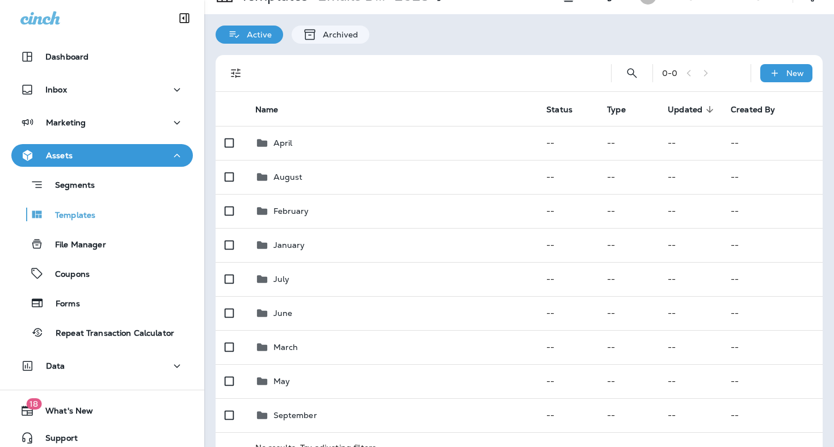
scroll to position [60, 0]
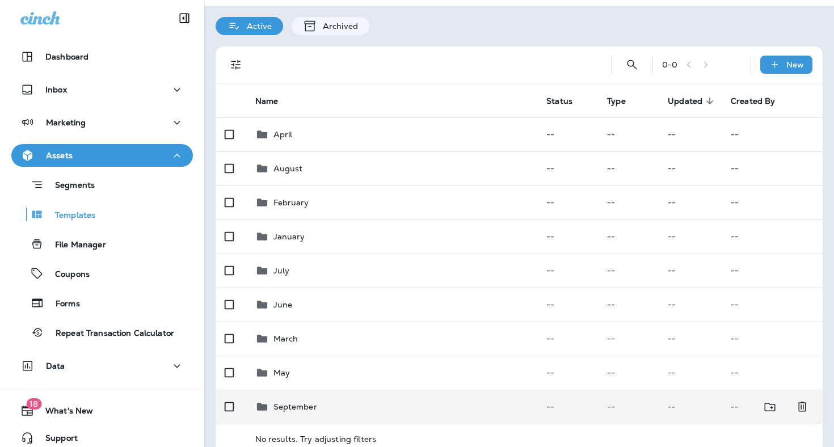
click at [436, 400] on div "September" at bounding box center [392, 407] width 274 height 14
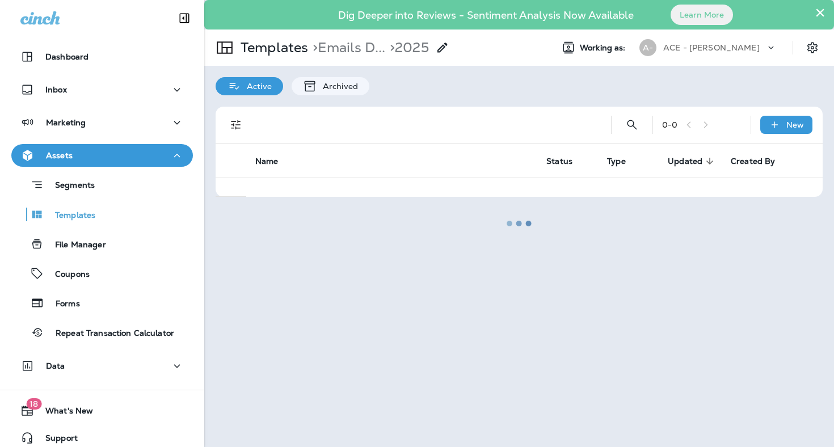
click at [436, 400] on div at bounding box center [519, 223] width 628 height 445
